Goal: Task Accomplishment & Management: Complete application form

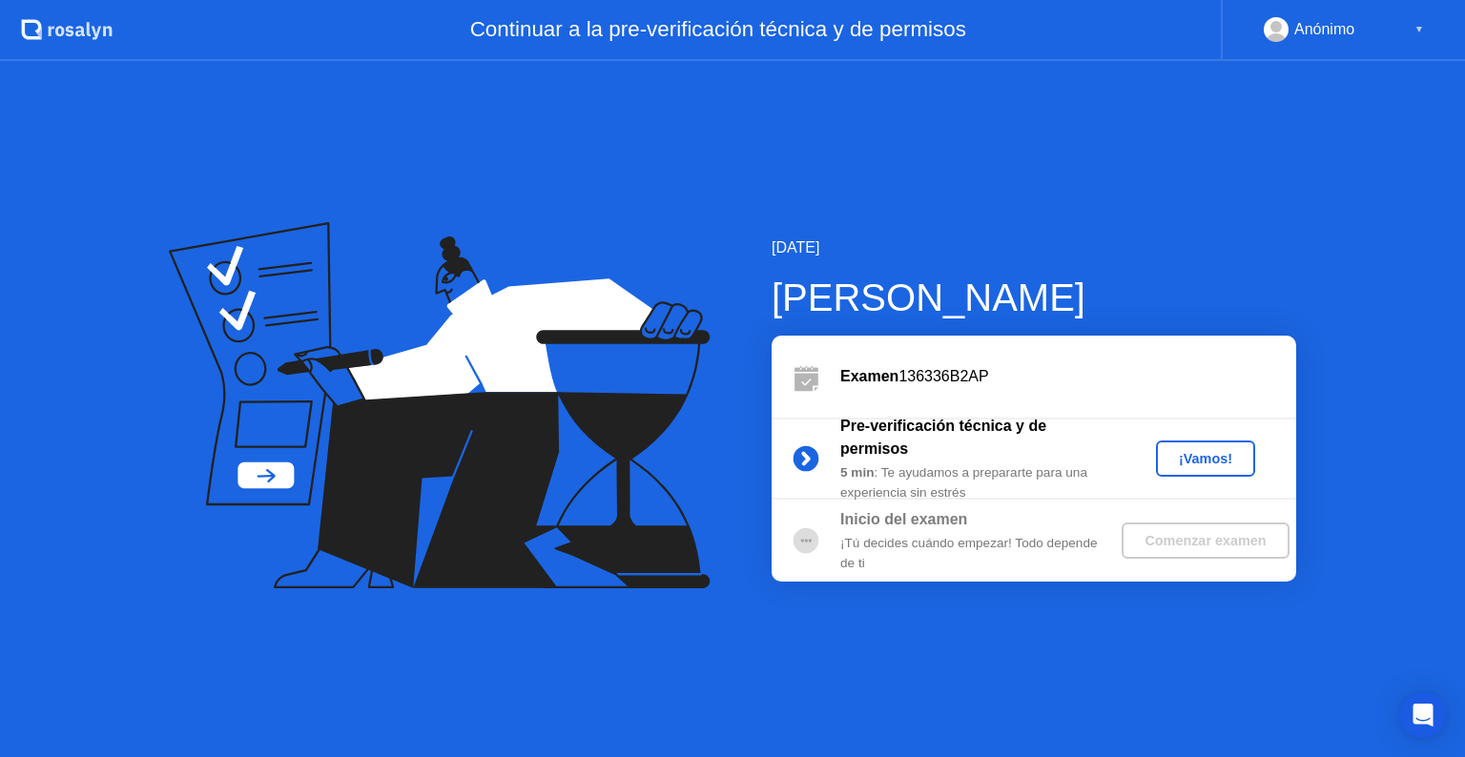
click at [1183, 457] on div "¡Vamos!" at bounding box center [1206, 458] width 84 height 15
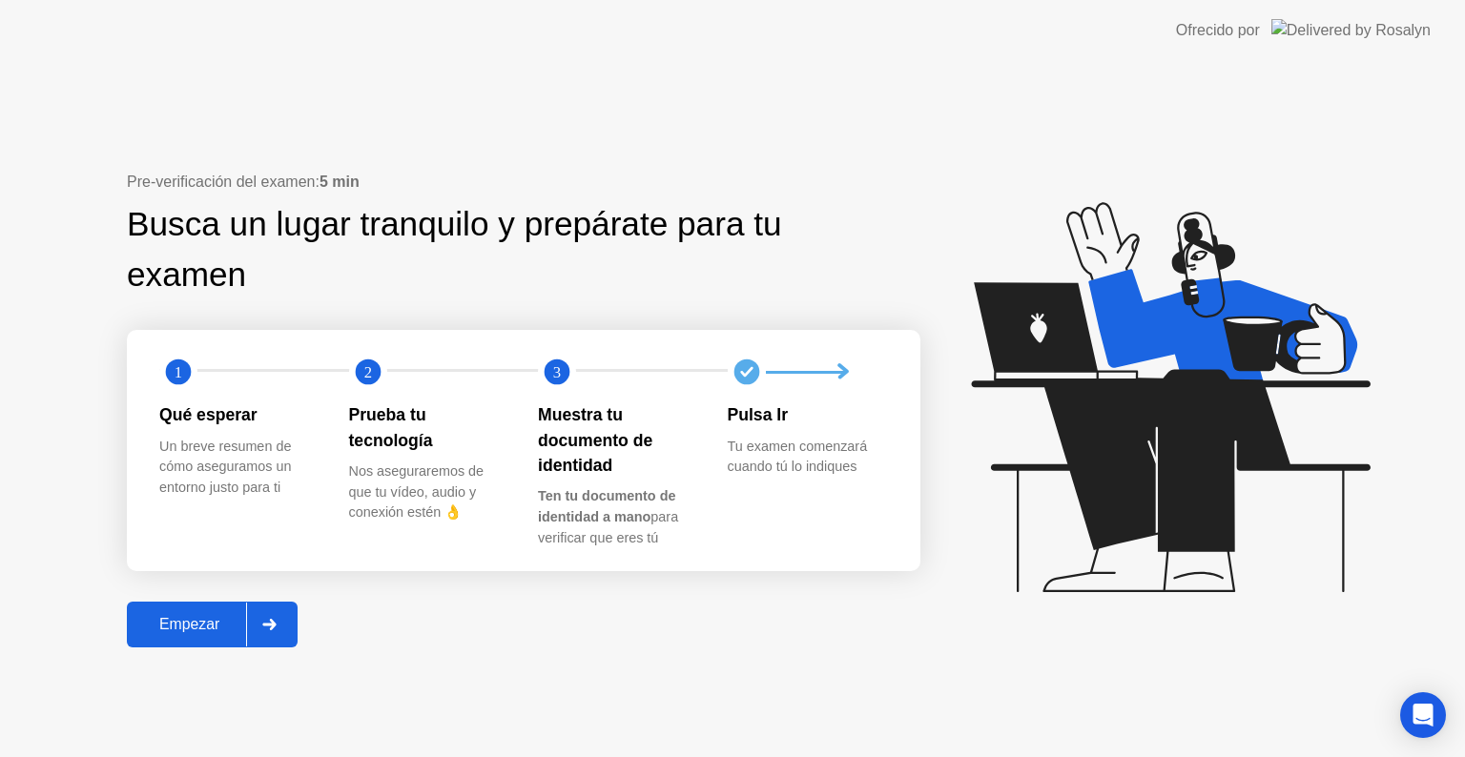
click at [204, 616] on div "Empezar" at bounding box center [190, 624] width 114 height 17
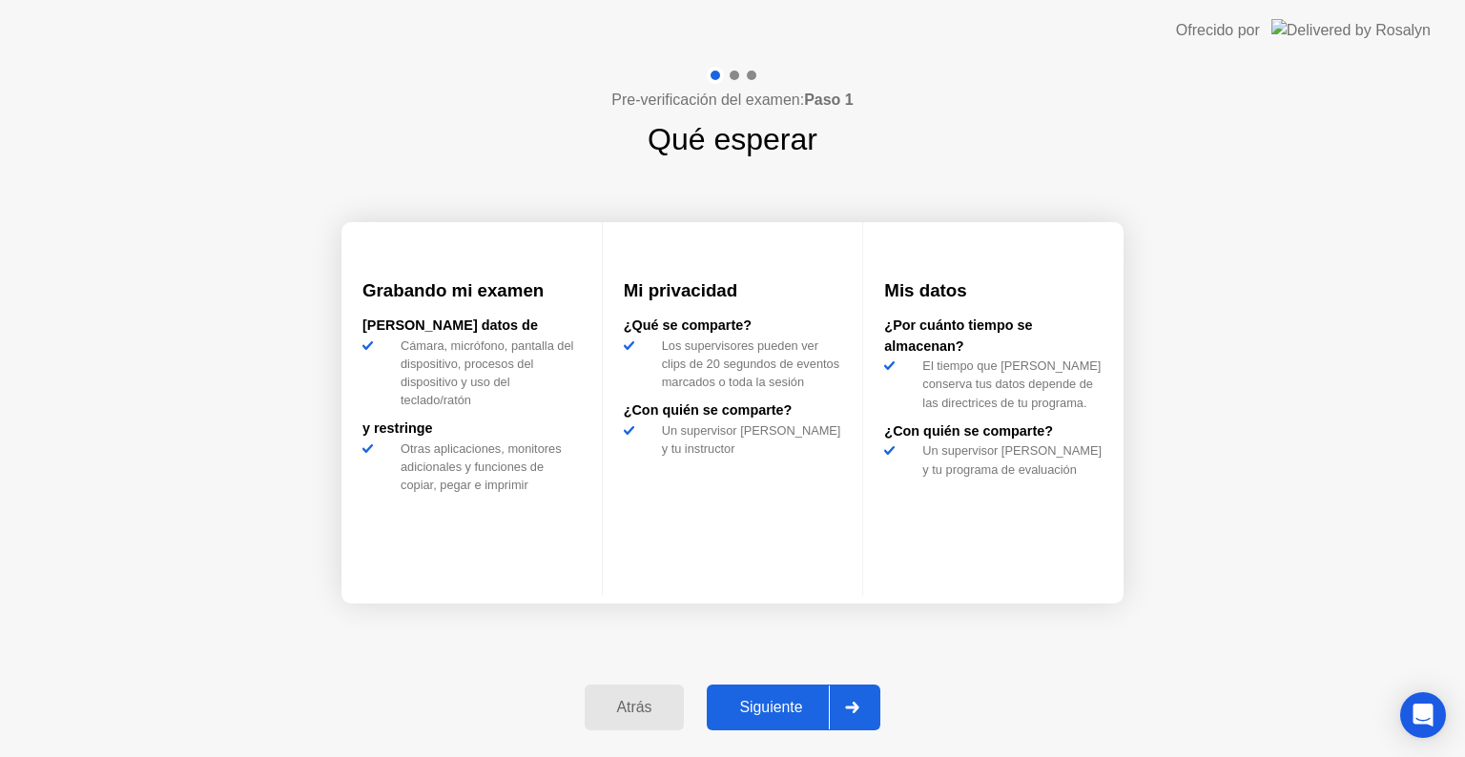
click at [759, 701] on div "Siguiente" at bounding box center [771, 707] width 116 height 17
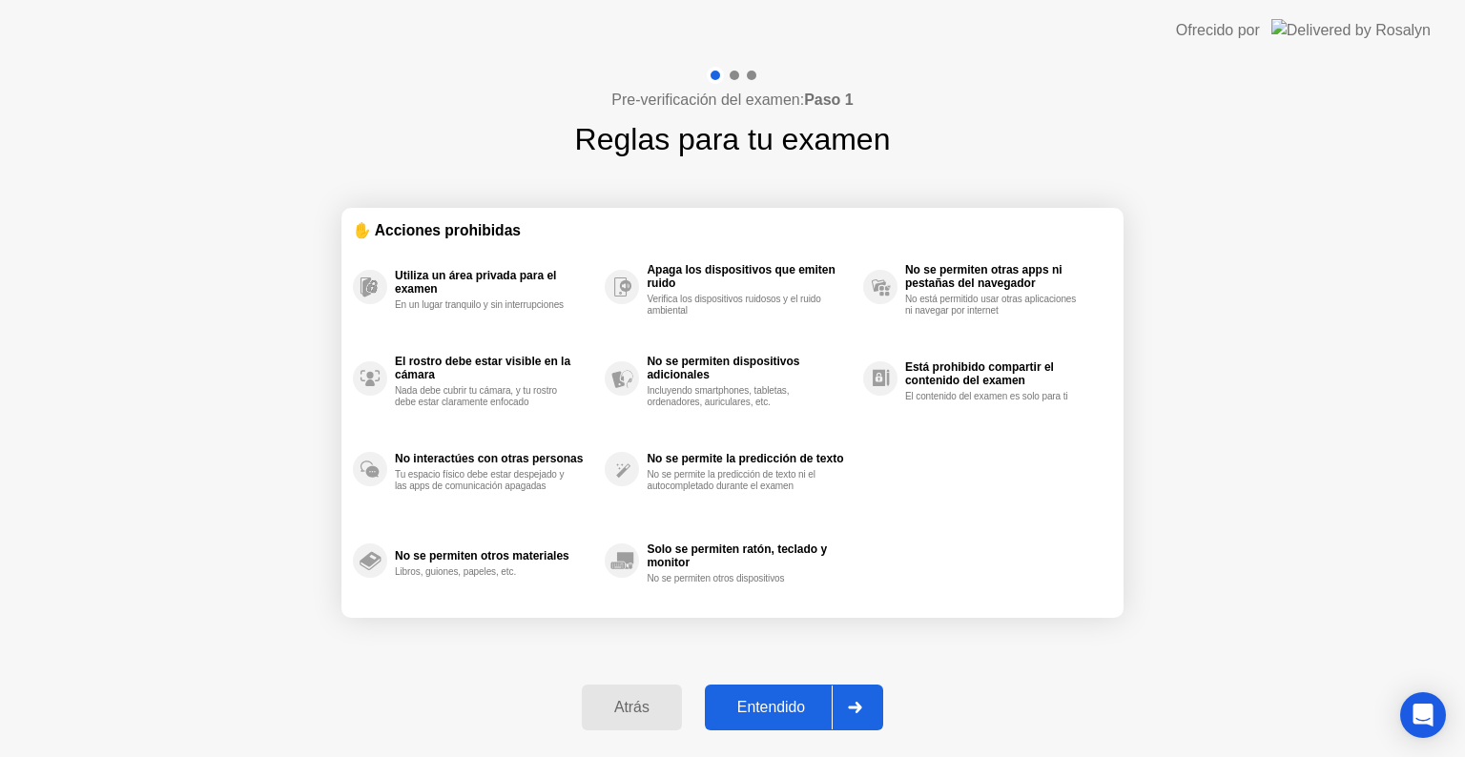
click at [767, 706] on div "Entendido" at bounding box center [771, 707] width 121 height 17
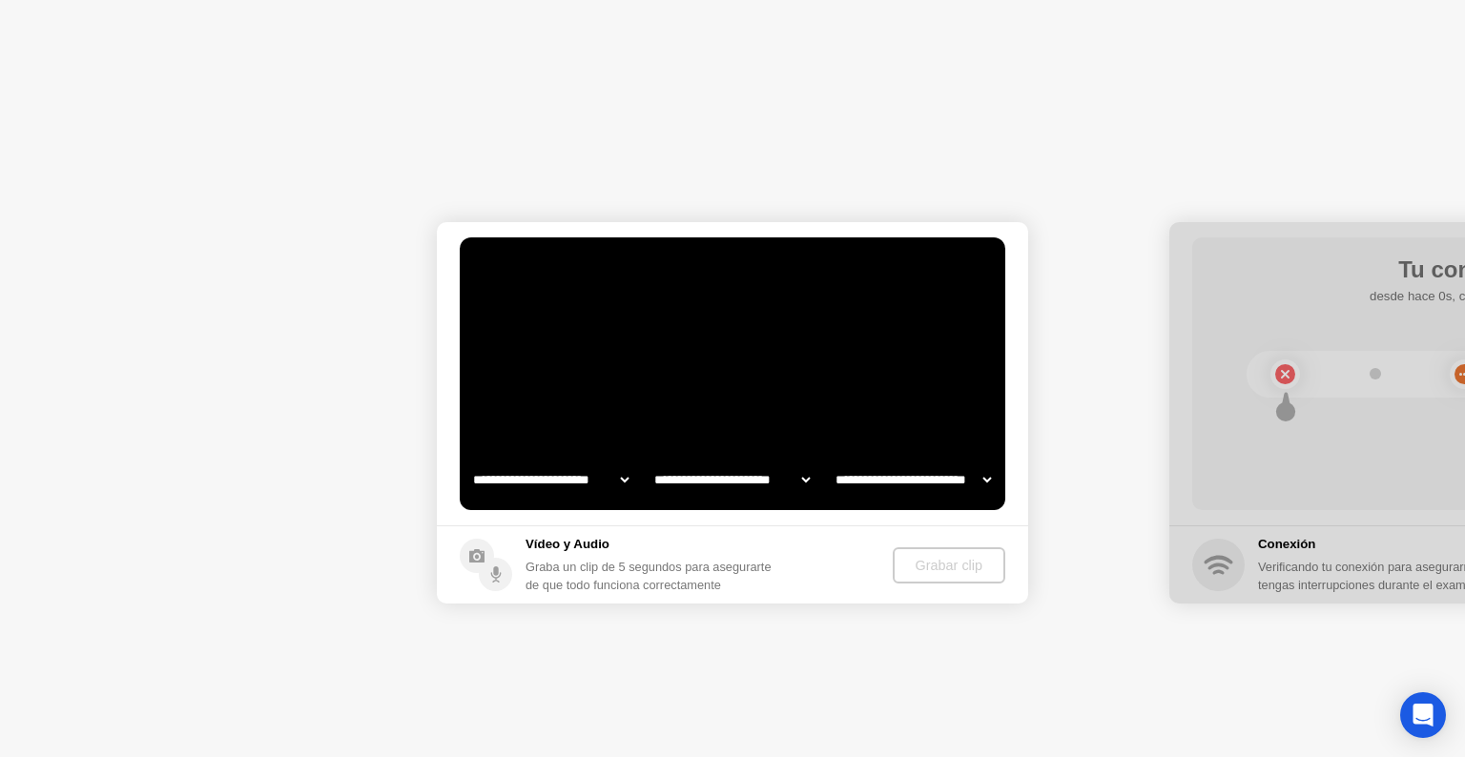
select select "**********"
select select "*******"
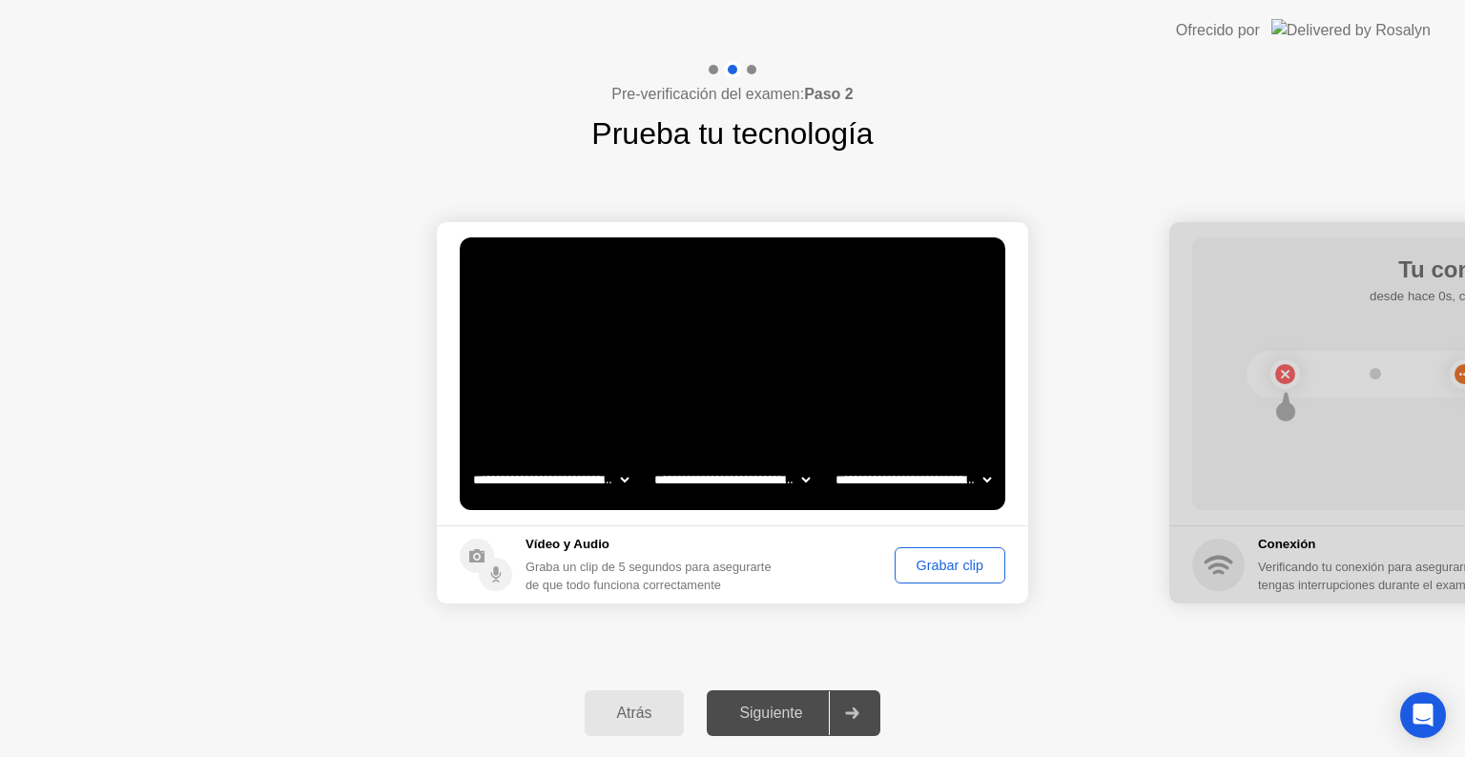
click at [929, 551] on button "Grabar clip" at bounding box center [950, 565] width 111 height 36
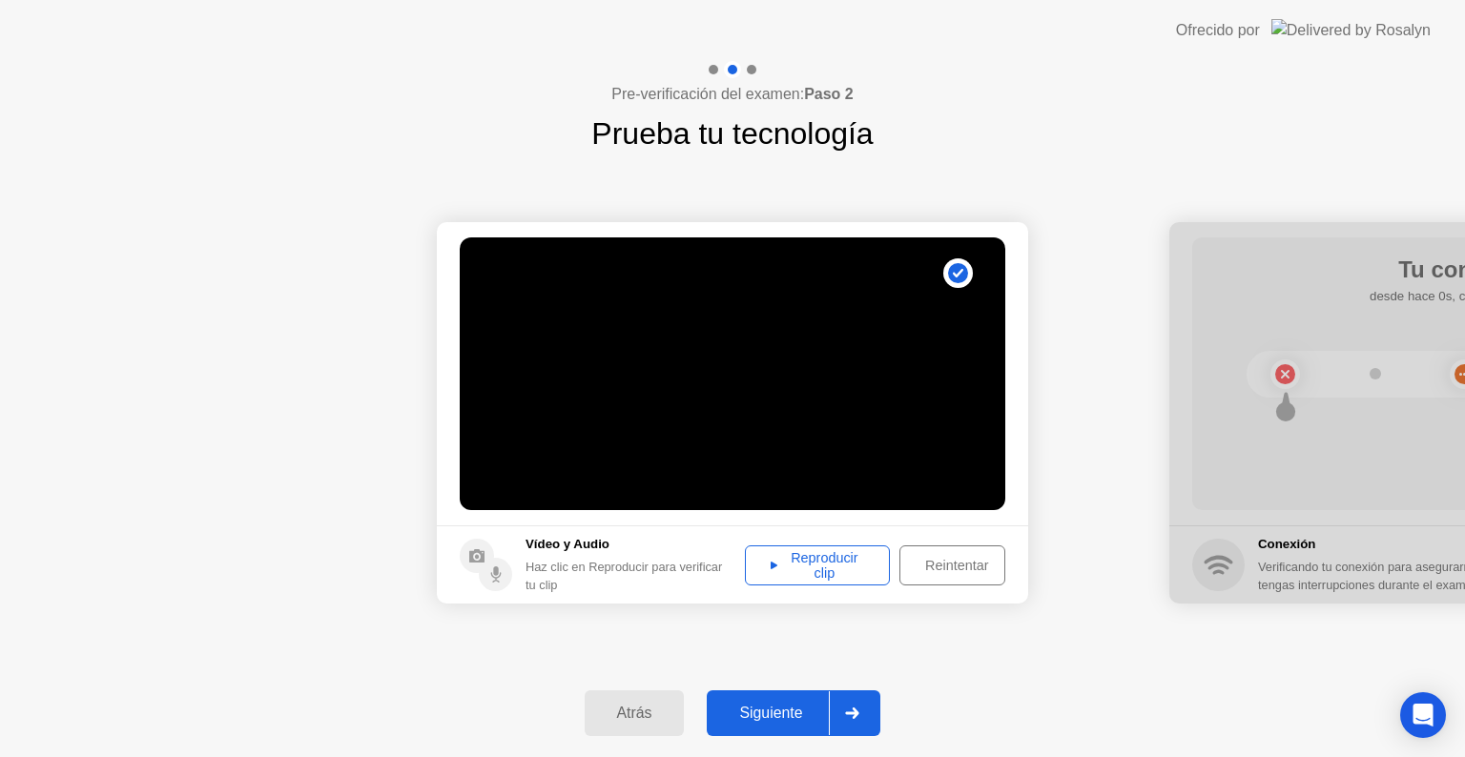
click at [777, 714] on div "Siguiente" at bounding box center [771, 713] width 116 height 17
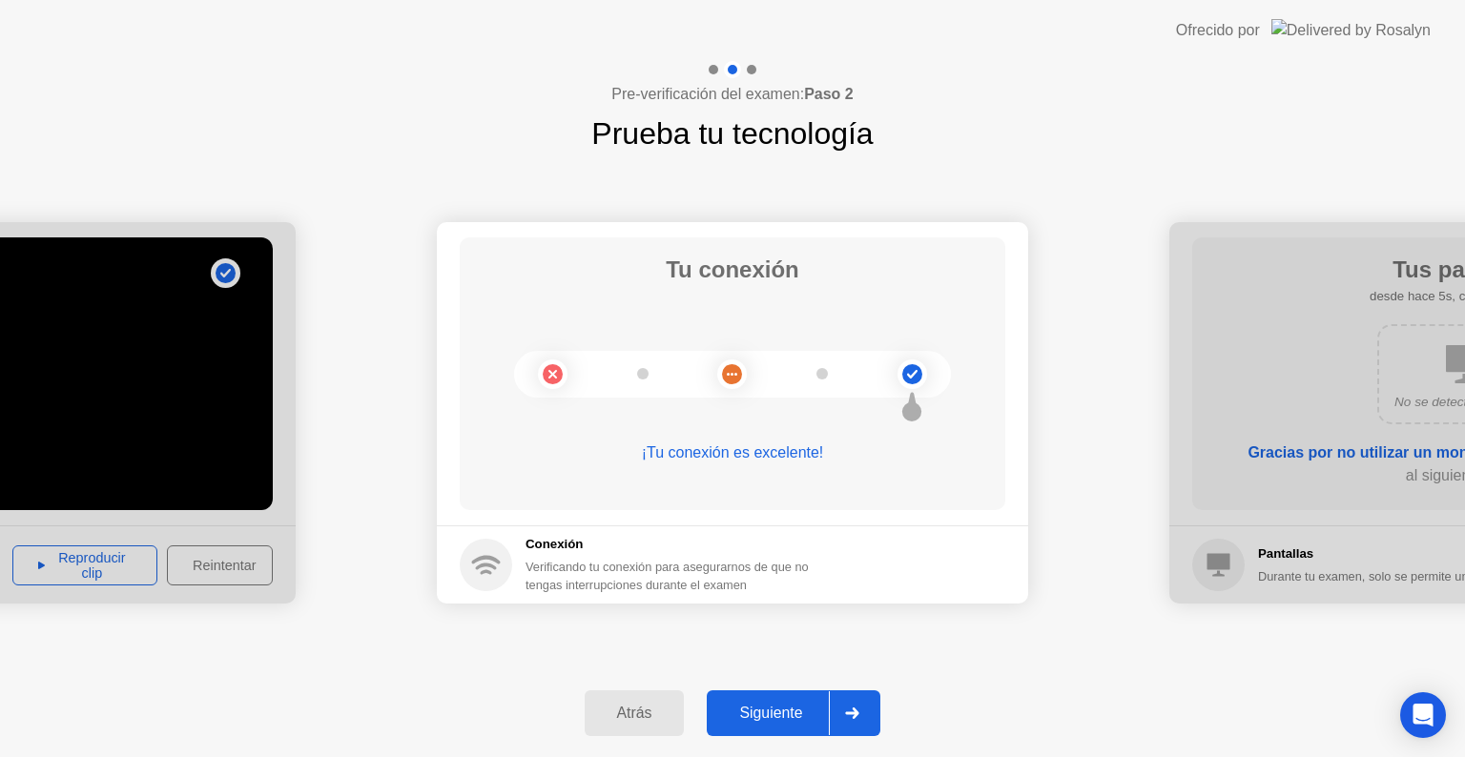
click at [774, 712] on div "Siguiente" at bounding box center [771, 713] width 116 height 17
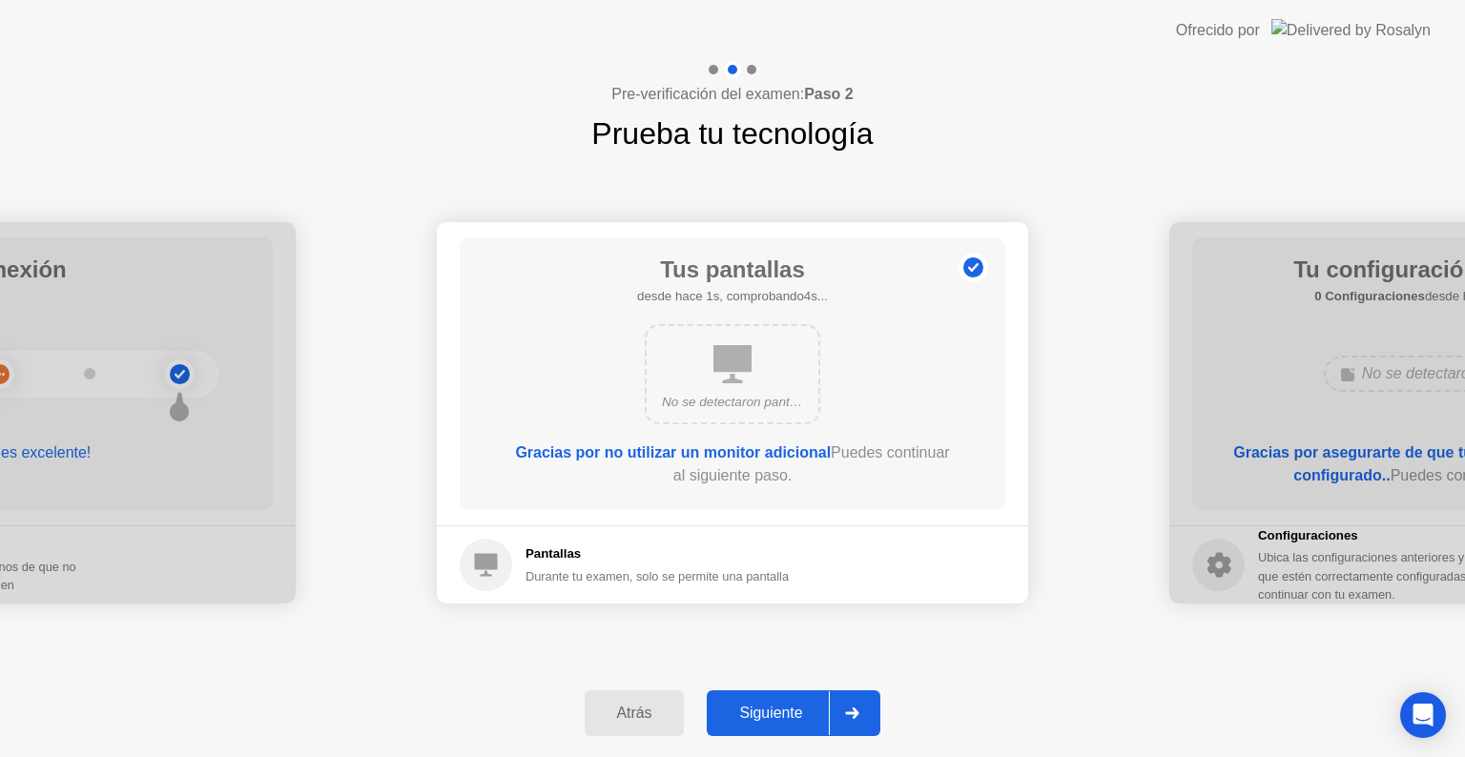
click at [774, 712] on div "Siguiente" at bounding box center [771, 713] width 116 height 17
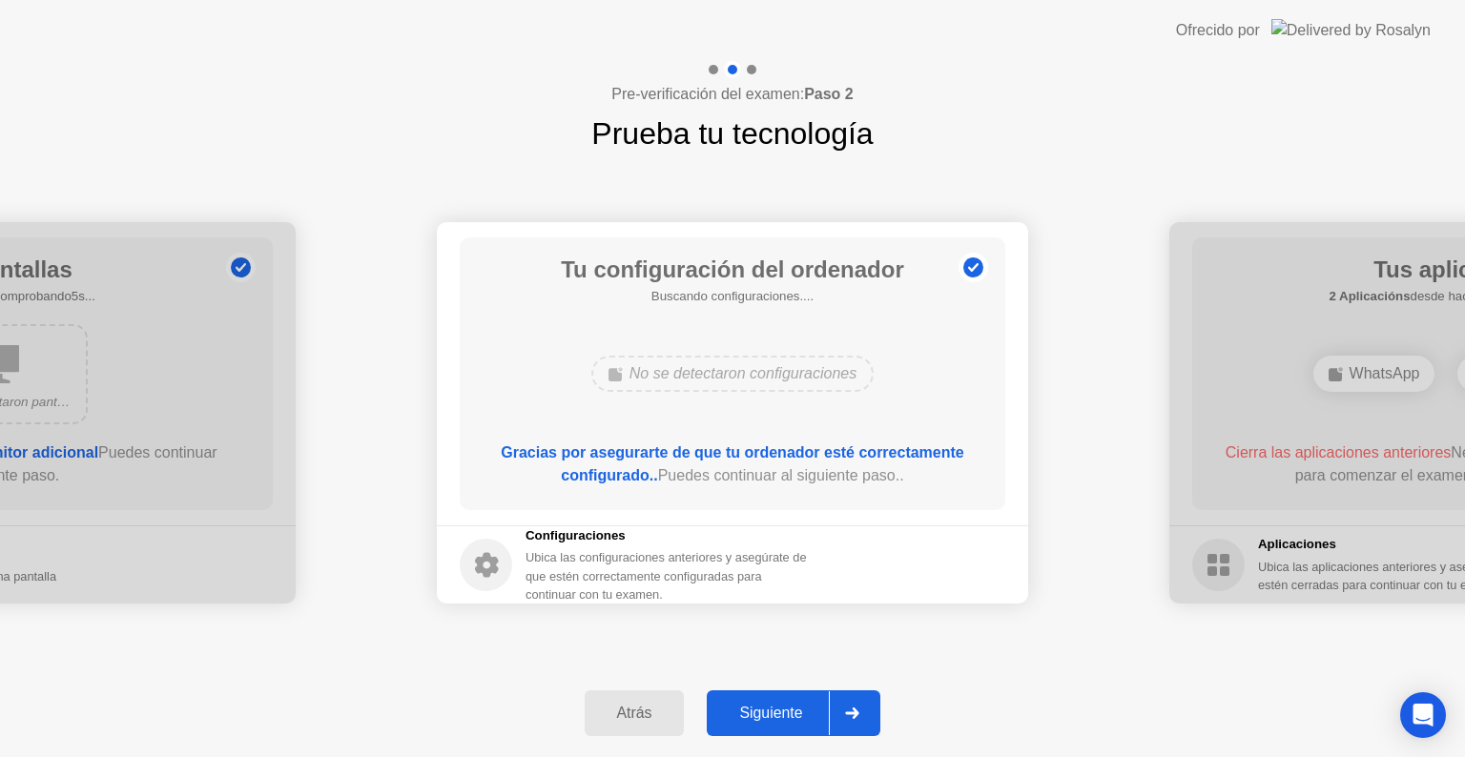
click at [774, 712] on div "Siguiente" at bounding box center [771, 713] width 116 height 17
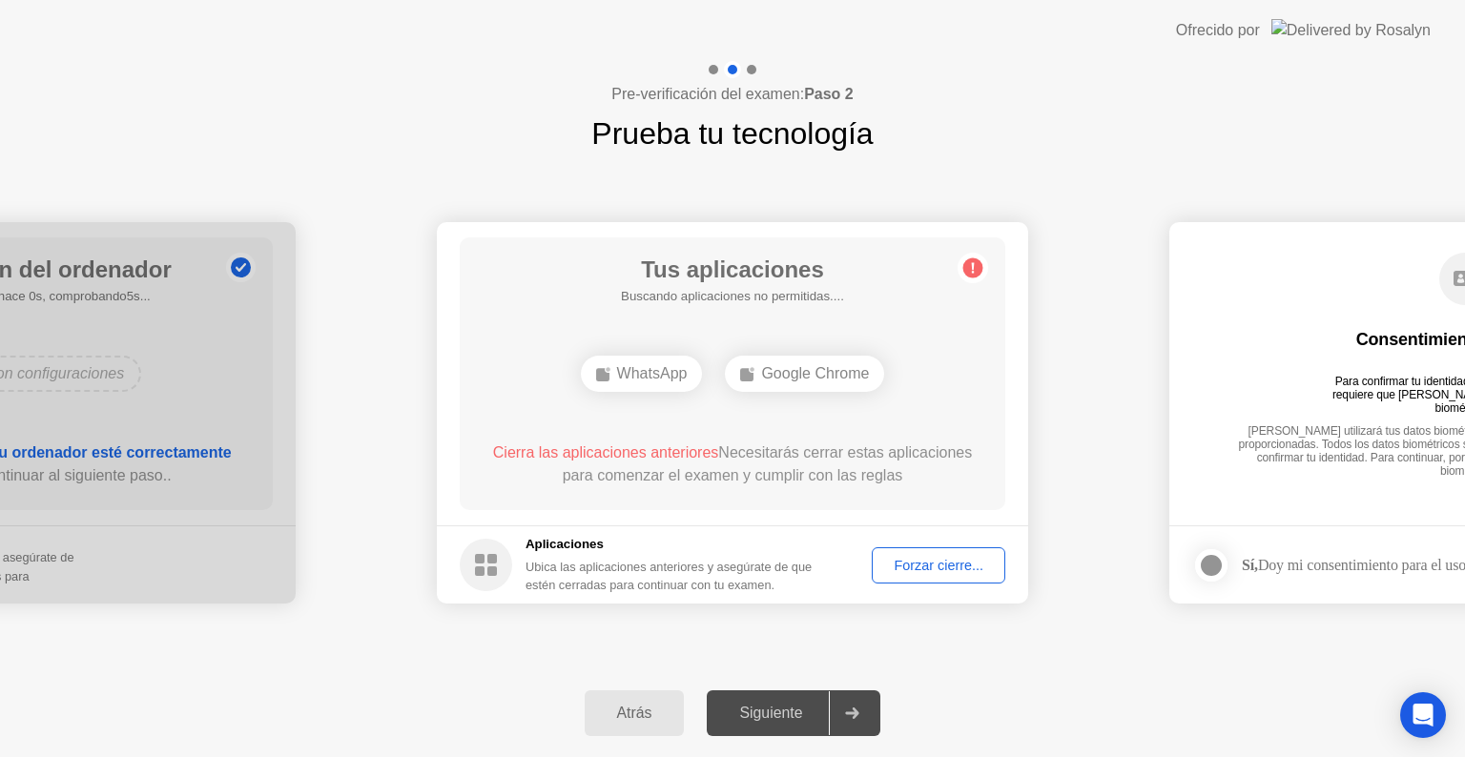
click at [912, 562] on div "Forzar cierre..." at bounding box center [938, 565] width 120 height 15
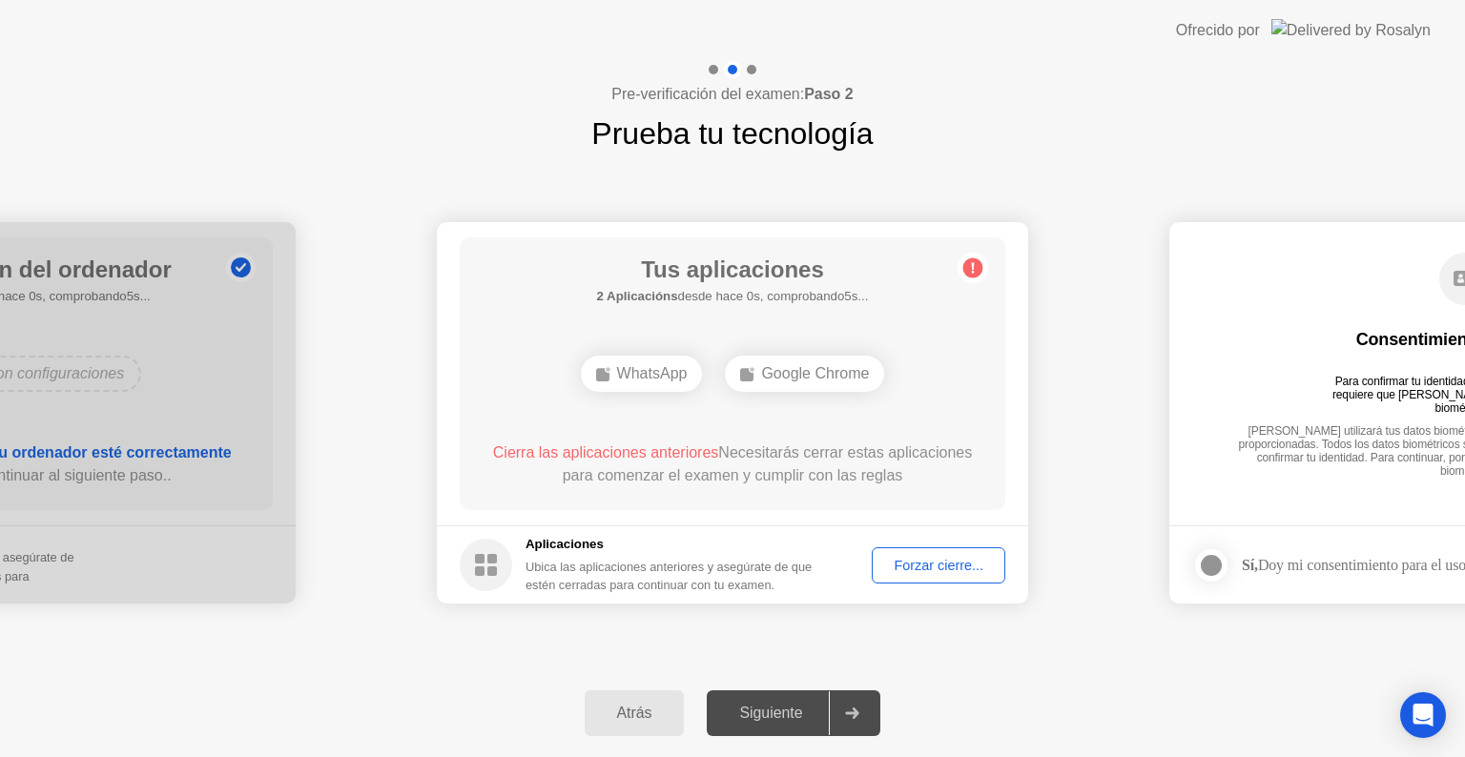
click at [779, 715] on div "Siguiente" at bounding box center [771, 713] width 116 height 17
click at [911, 562] on div "Forzar cierre..." at bounding box center [938, 565] width 120 height 15
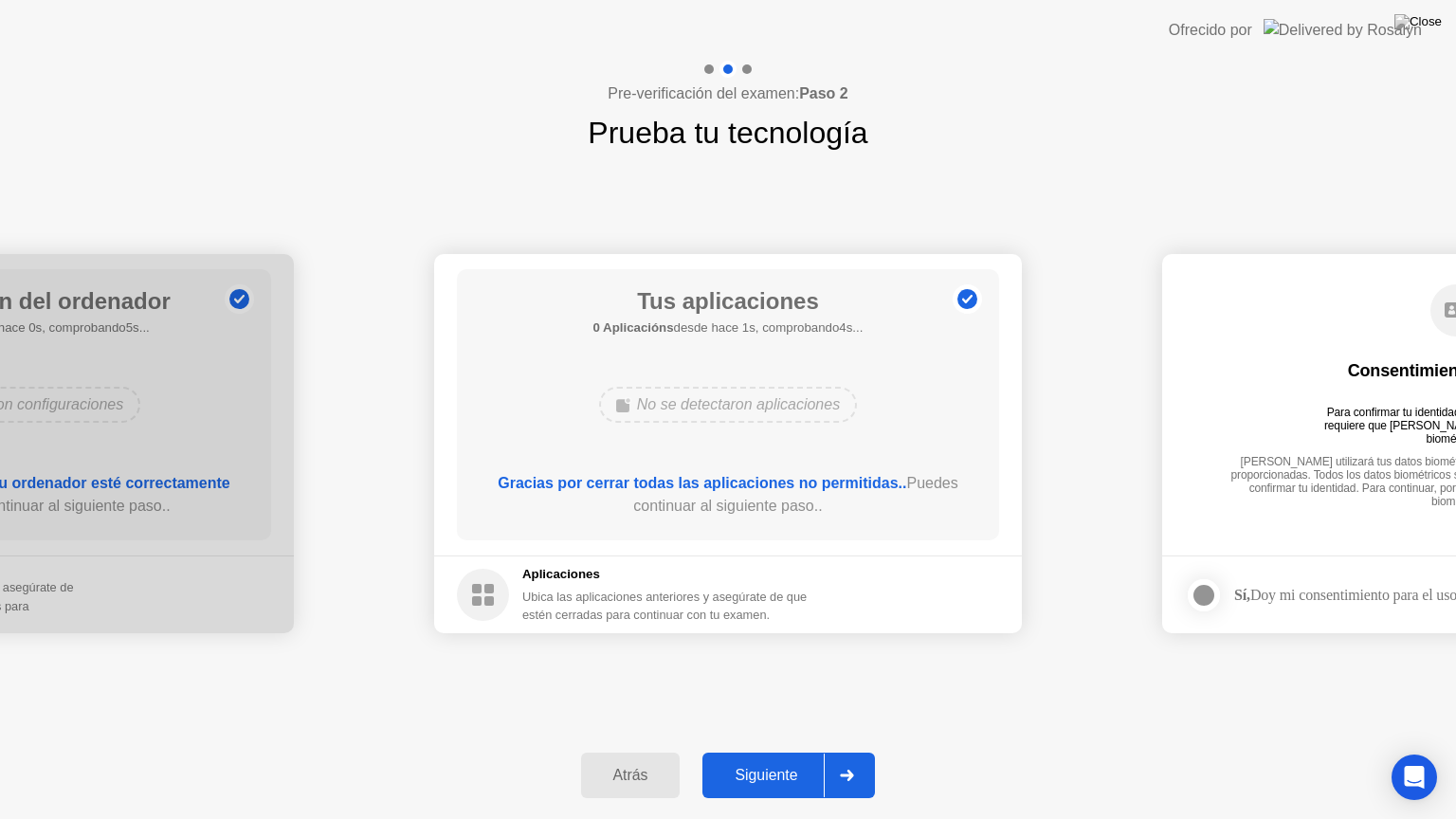
click at [764, 751] on div "Siguiente" at bounding box center [766, 775] width 115 height 17
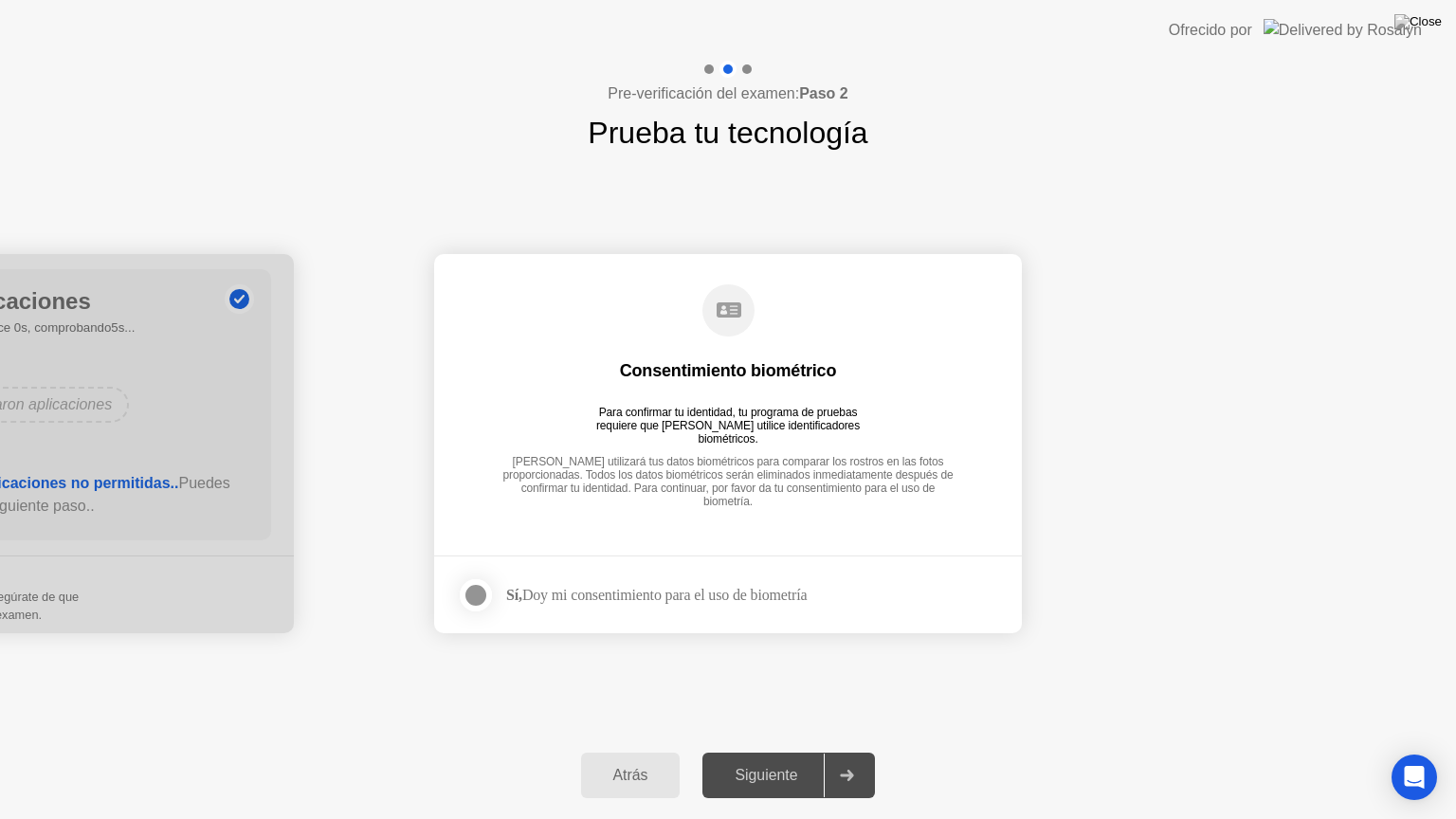
click at [465, 591] on div at bounding box center [475, 595] width 23 height 23
click at [769, 751] on div "Siguiente" at bounding box center [766, 775] width 115 height 17
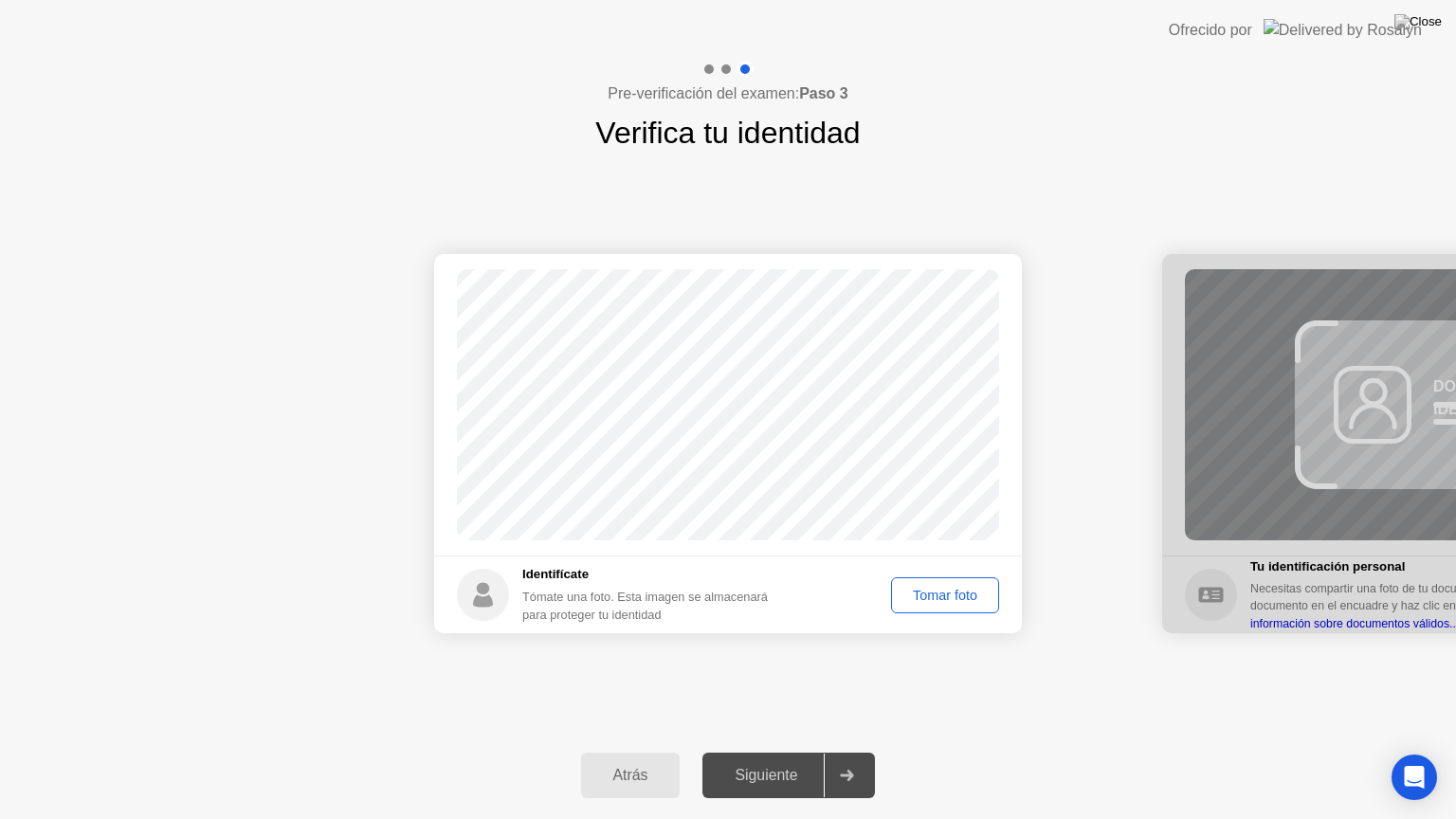
click at [908, 592] on div "Tomar foto" at bounding box center [944, 594] width 94 height 15
click at [758, 751] on div "Siguiente" at bounding box center [766, 775] width 115 height 17
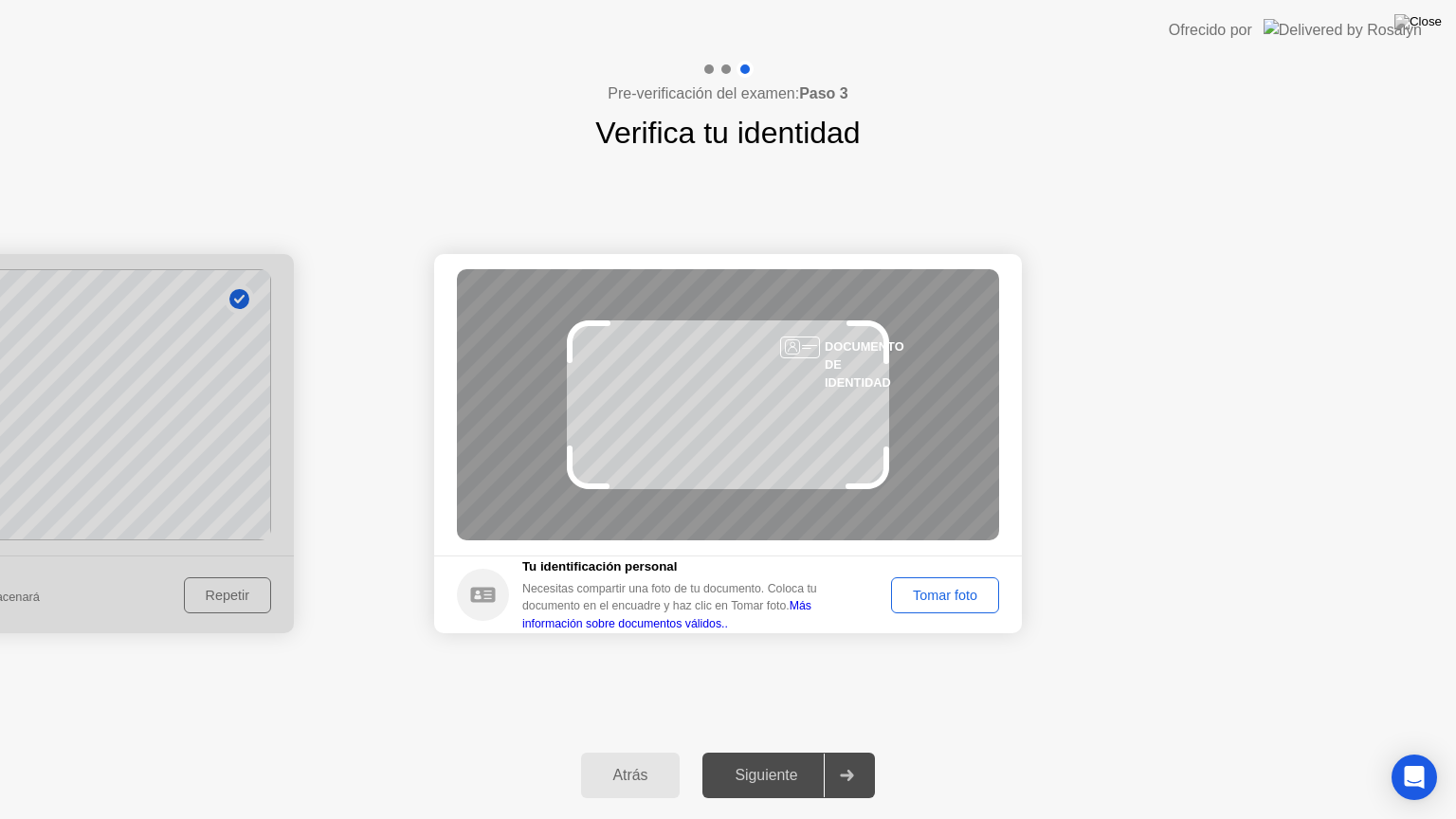
click at [928, 582] on button "Tomar foto" at bounding box center [945, 595] width 108 height 36
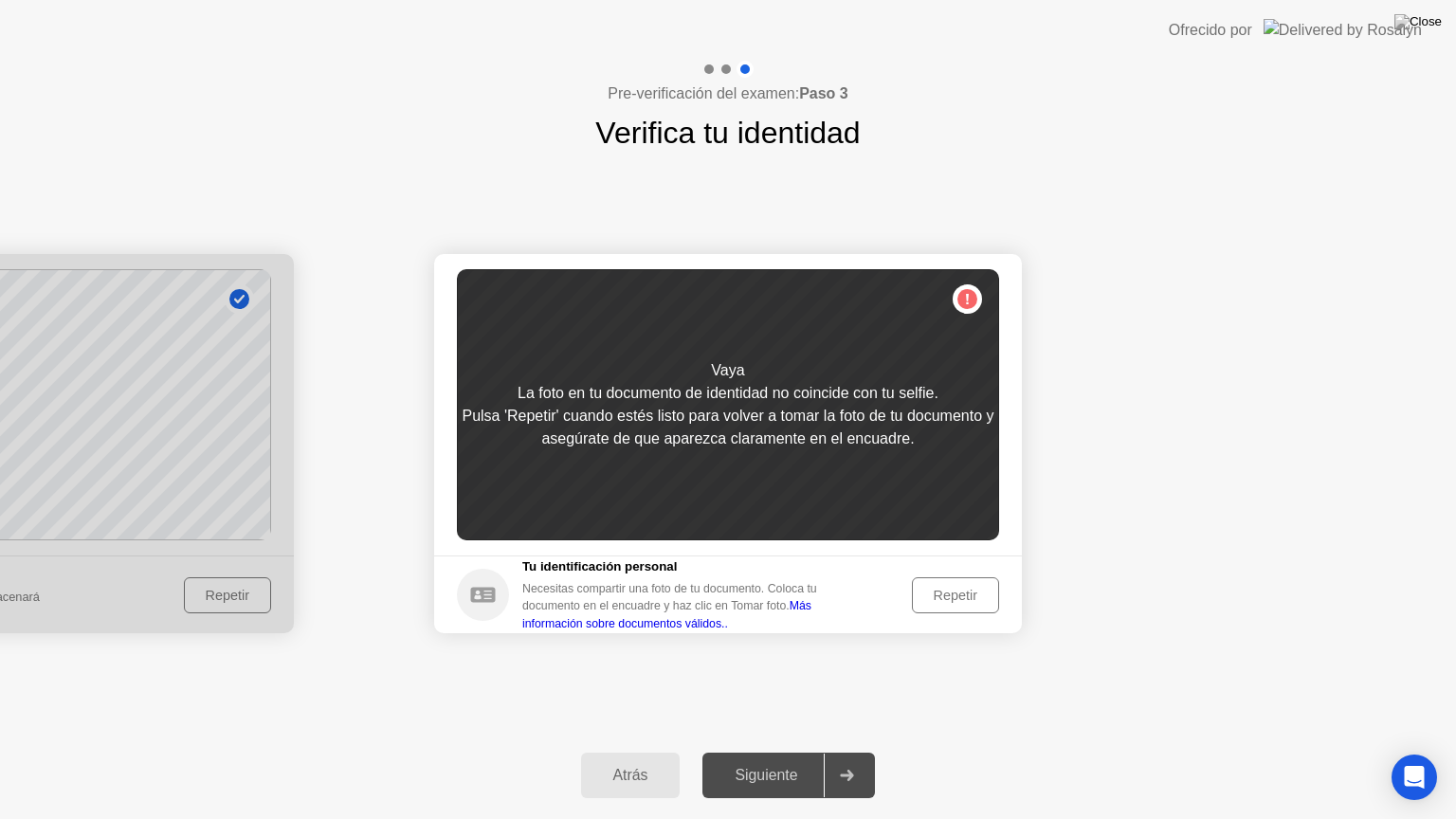
click at [928, 582] on button "Repetir" at bounding box center [956, 595] width 87 height 36
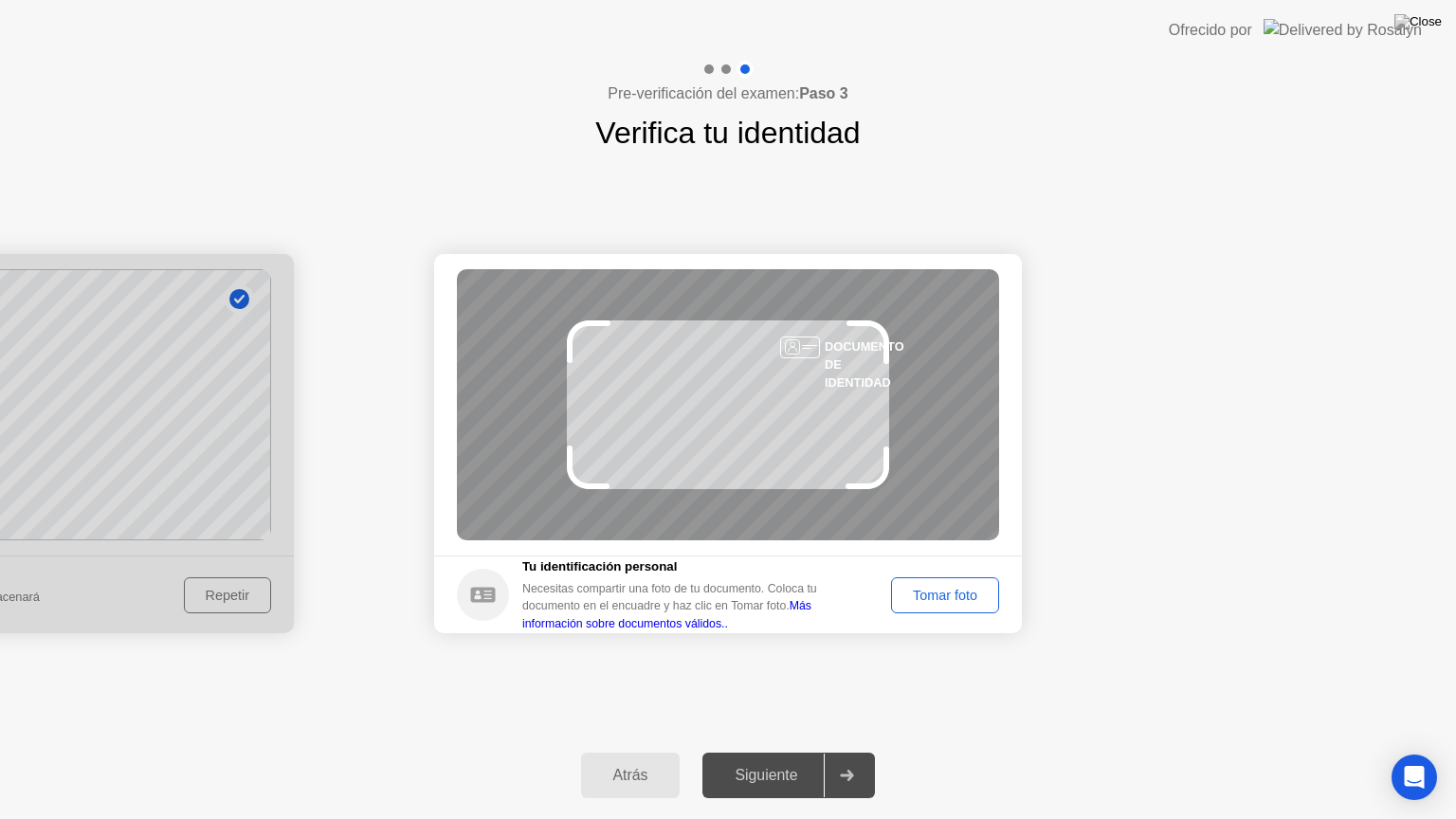
click at [928, 582] on button "Tomar foto" at bounding box center [945, 595] width 108 height 36
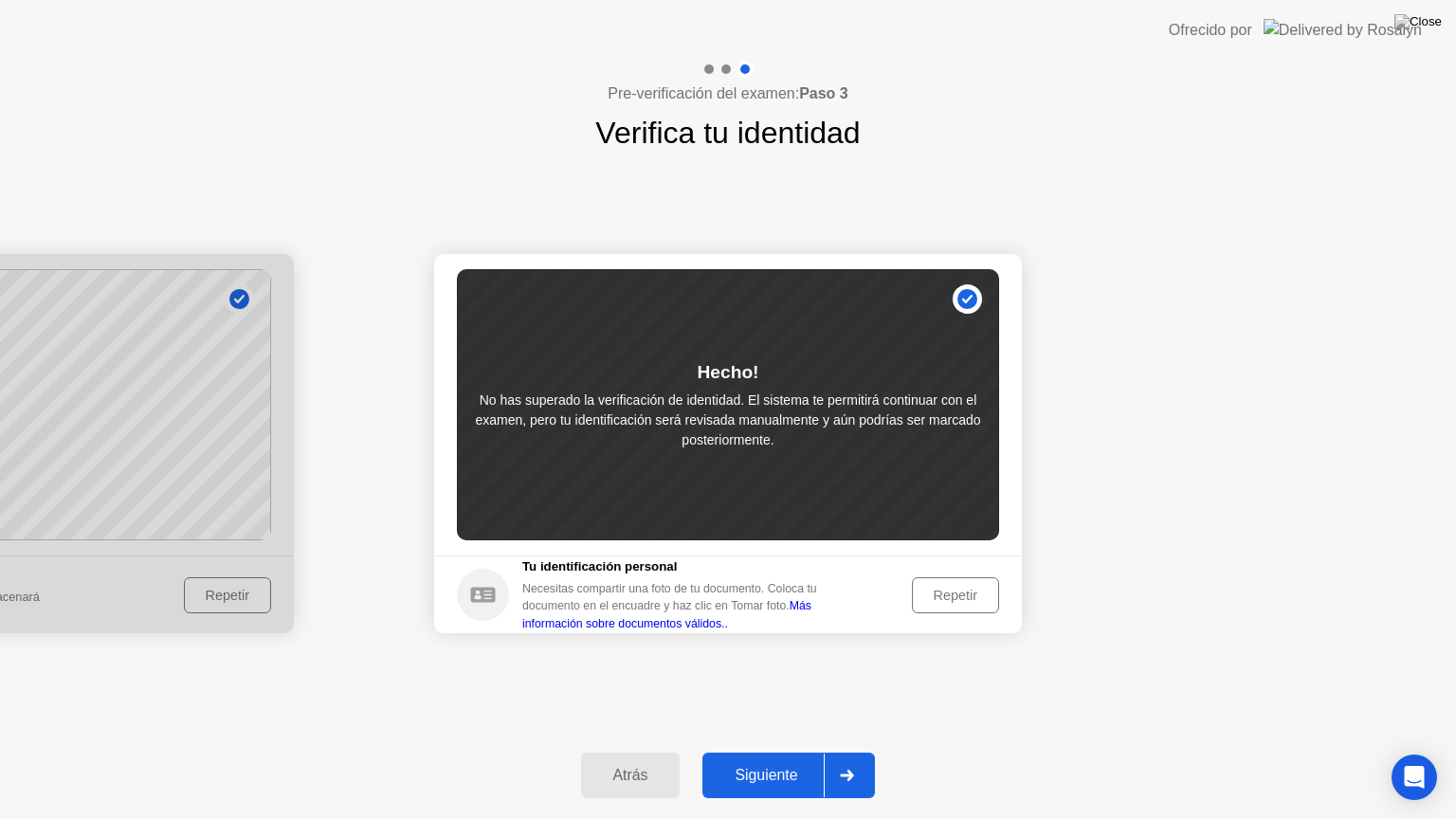
click at [768, 751] on div "Siguiente" at bounding box center [766, 775] width 115 height 17
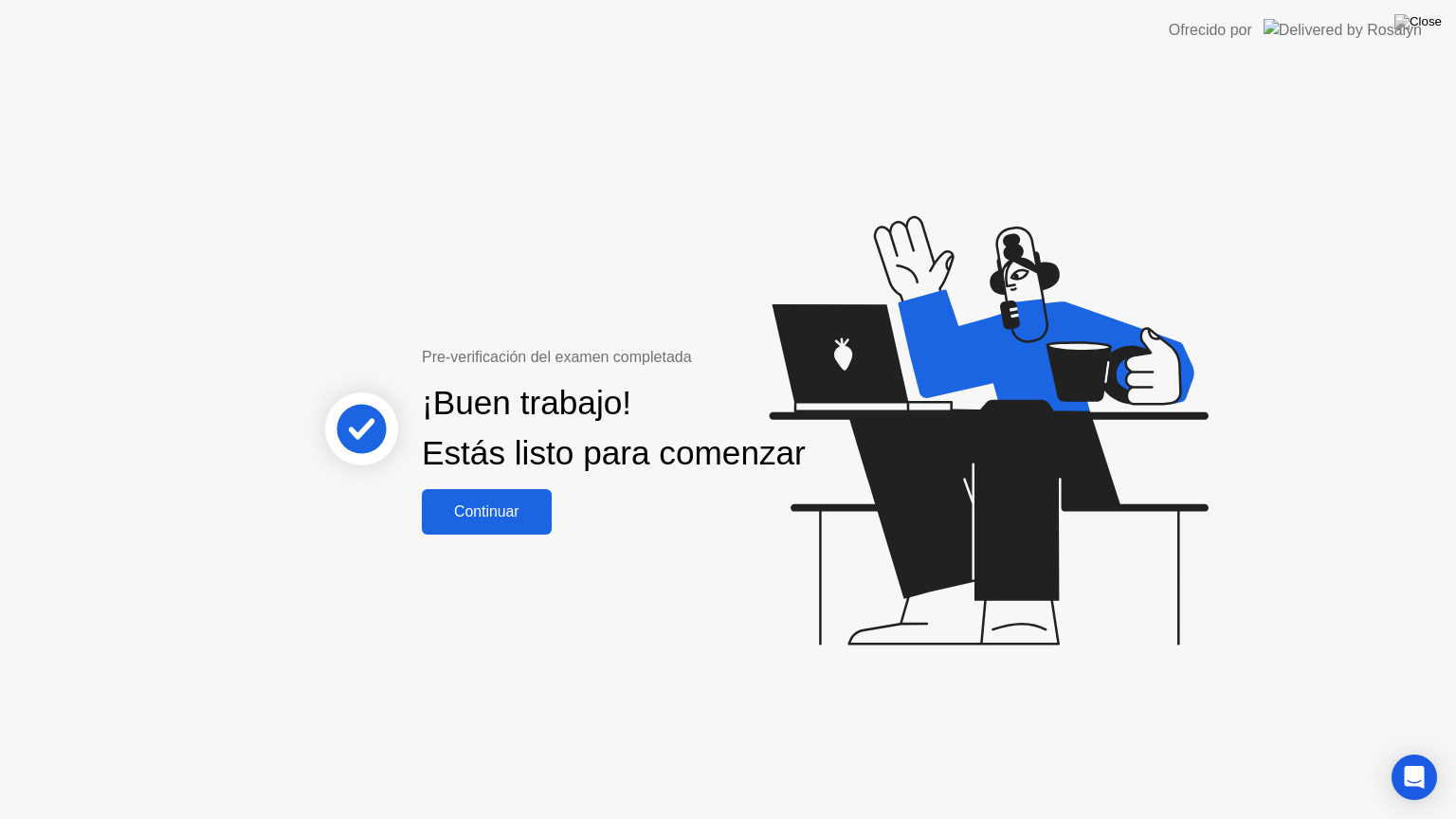
click at [482, 521] on div "Continuar" at bounding box center [486, 511] width 118 height 17
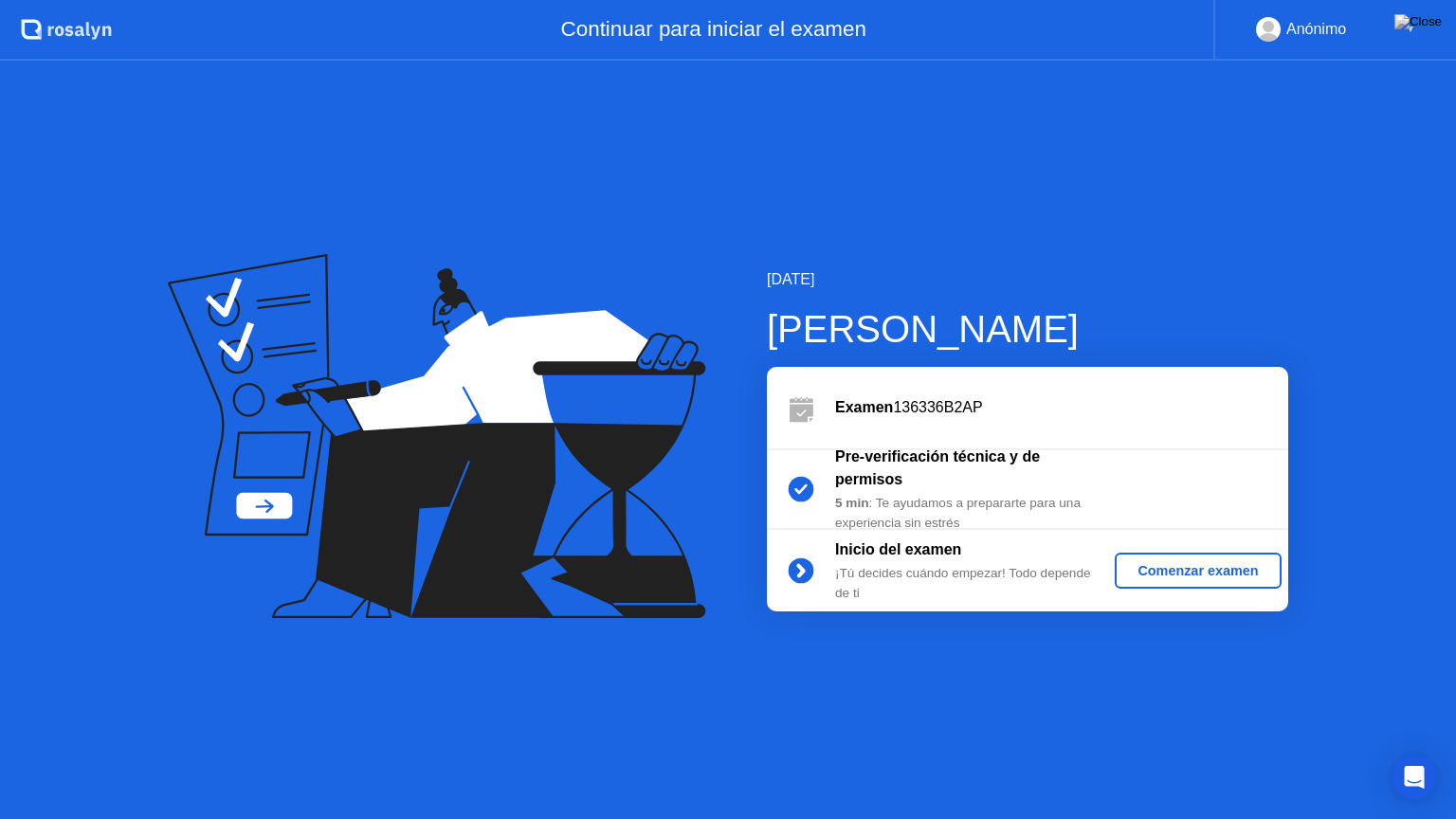
click at [1172, 569] on div "Comenzar examen" at bounding box center [1198, 571] width 151 height 15
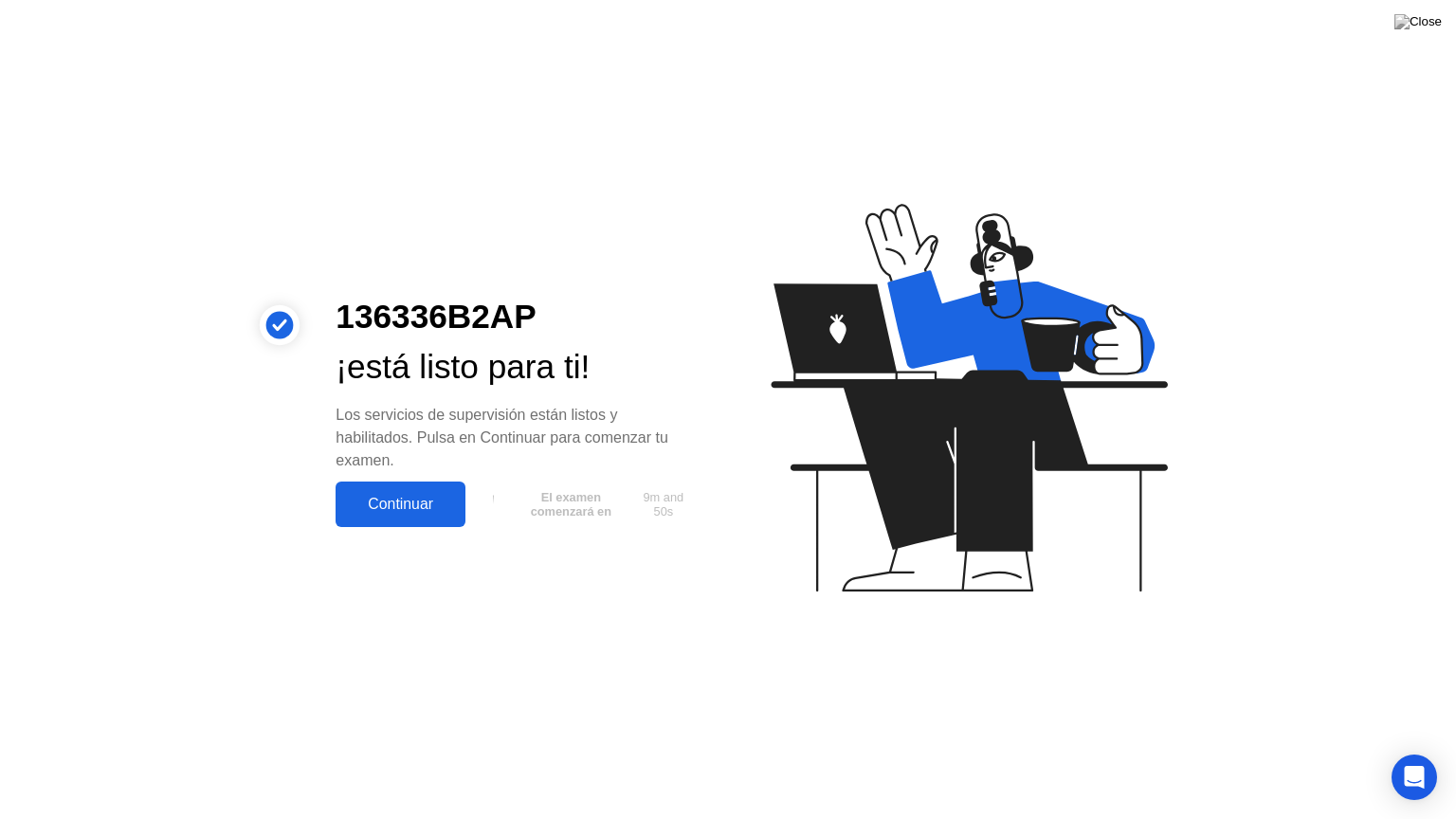
click at [441, 509] on div "Continuar" at bounding box center [400, 504] width 118 height 17
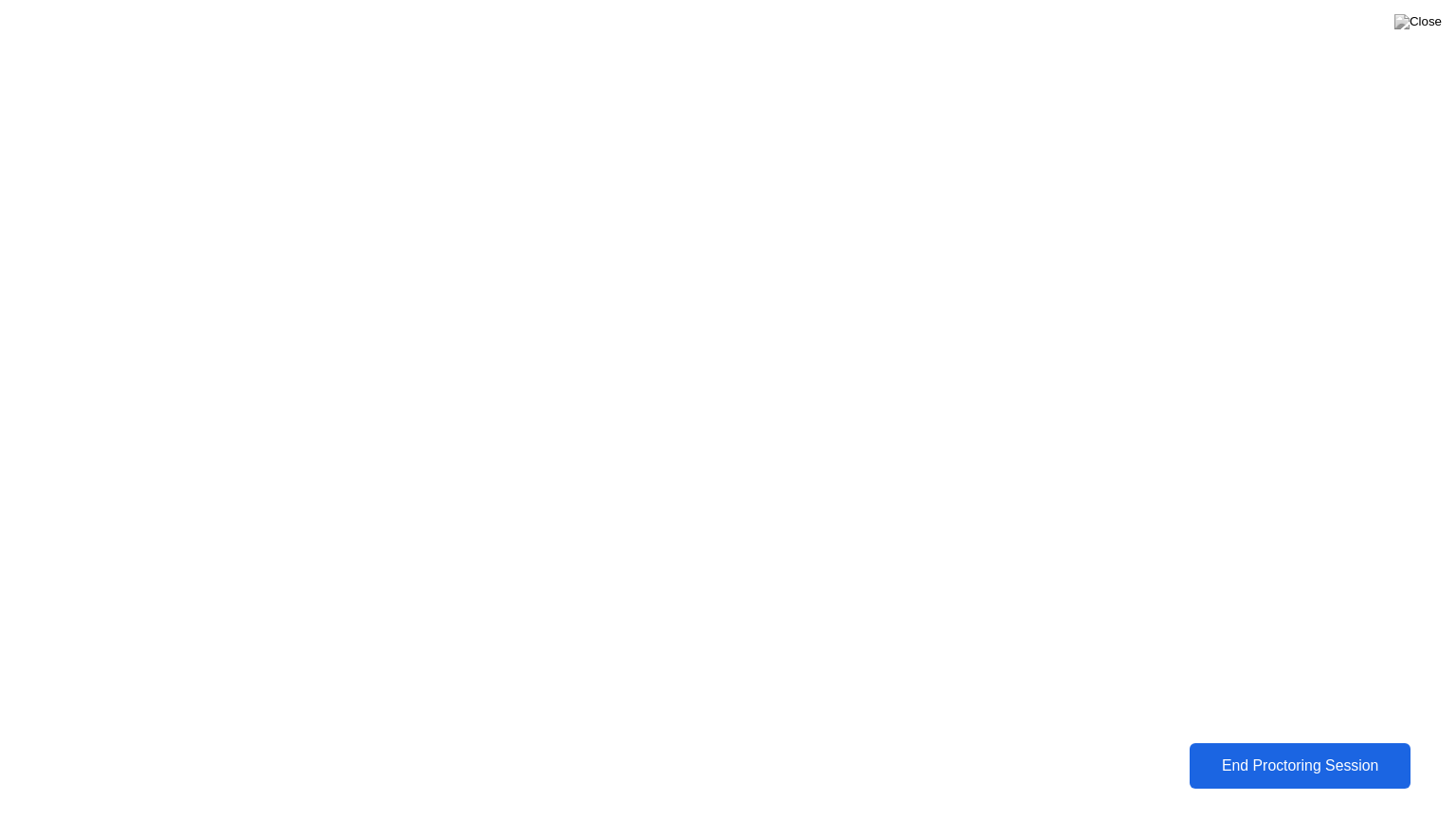
click at [1262, 751] on div "End Proctoring Session" at bounding box center [1300, 765] width 210 height 17
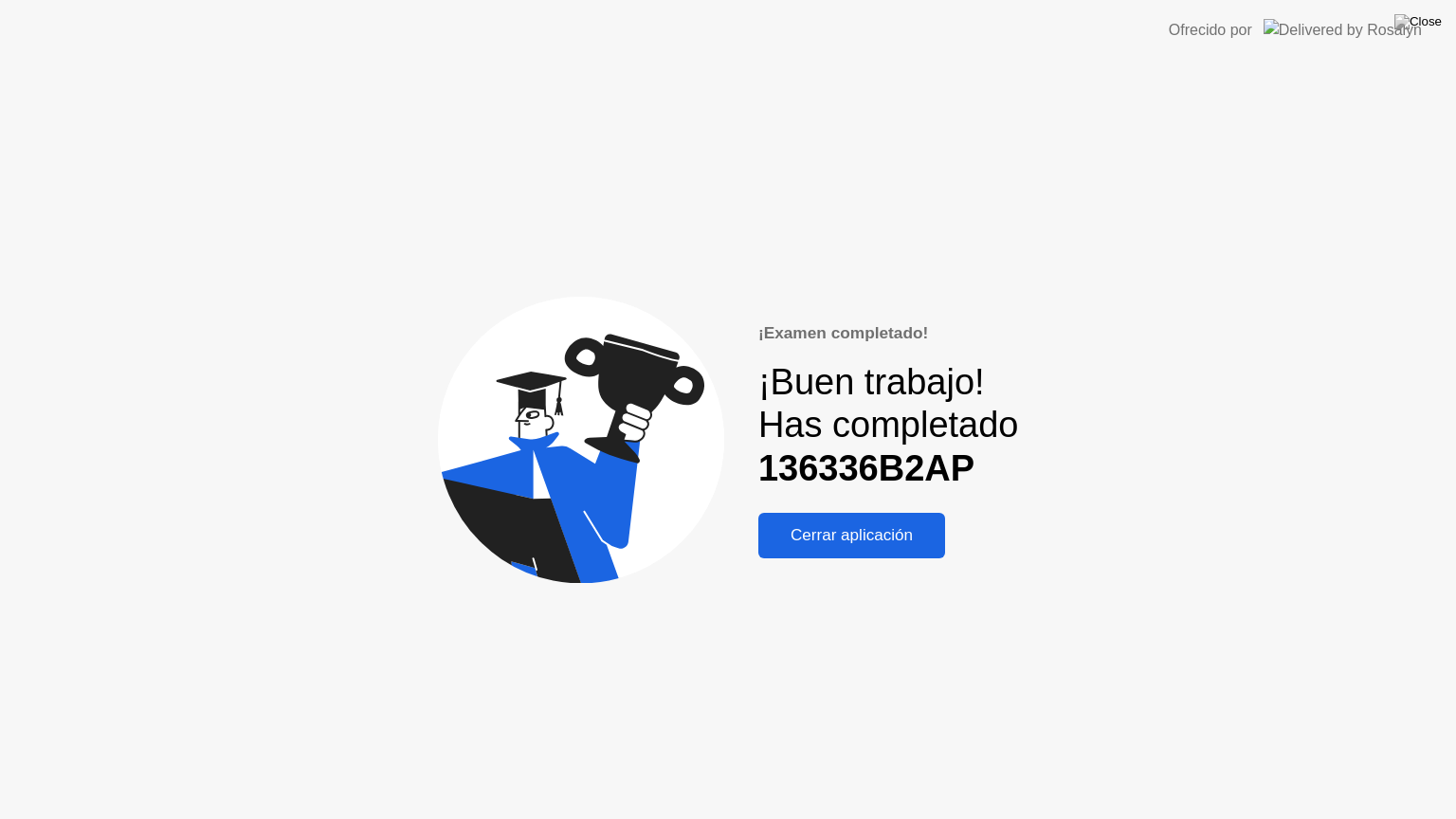
click at [857, 526] on div "Cerrar aplicación" at bounding box center [852, 535] width 175 height 19
